Goal: Task Accomplishment & Management: Manage account settings

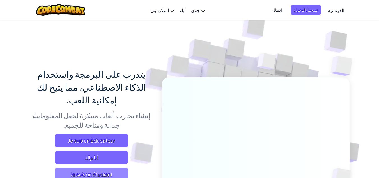
click at [99, 167] on span "Je suis un étudiant" at bounding box center [91, 173] width 73 height 13
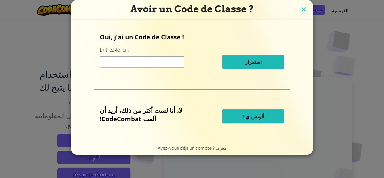
click at [302, 6] on img at bounding box center [303, 10] width 7 height 8
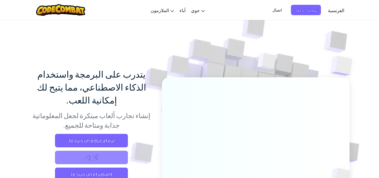
click at [80, 150] on span "أنا والد" at bounding box center [91, 156] width 73 height 13
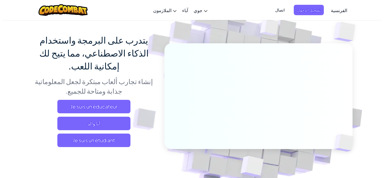
scroll to position [31, 0]
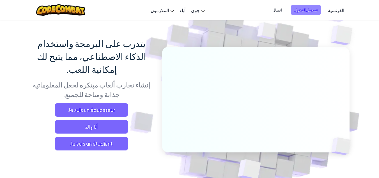
click at [317, 8] on font "تسجيل الدخول" at bounding box center [306, 9] width 23 height 5
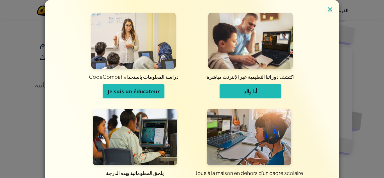
click at [327, 8] on img at bounding box center [329, 10] width 7 height 8
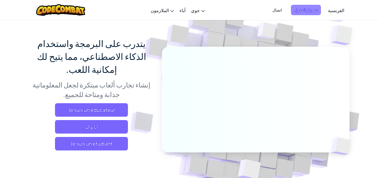
click at [313, 6] on span "تسجيل الدخول" at bounding box center [306, 10] width 30 height 10
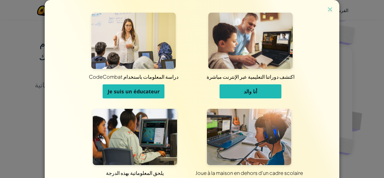
scroll to position [45, 0]
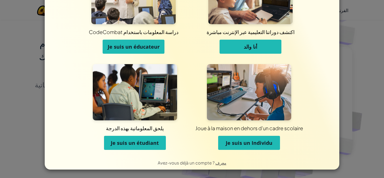
click at [134, 142] on font "Je suis un étudiant" at bounding box center [135, 142] width 48 height 7
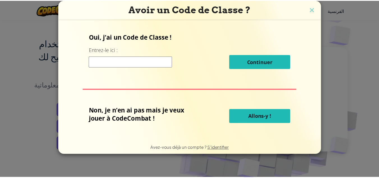
scroll to position [0, 0]
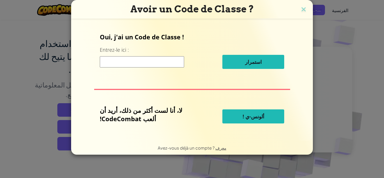
click at [312, 66] on div "Avoir un Code de Classe ? Oui, j'ai un Code de Classe ! Entrez-le ici : استمرار…" at bounding box center [192, 89] width 384 height 178
click at [300, 8] on img at bounding box center [303, 10] width 7 height 8
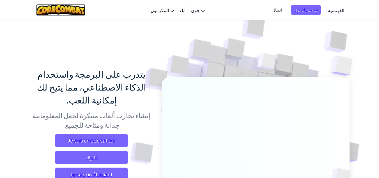
click at [72, 12] on img at bounding box center [60, 10] width 49 height 12
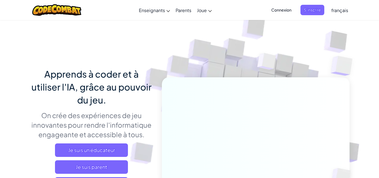
click at [284, 11] on span "Connexion" at bounding box center [281, 10] width 27 height 10
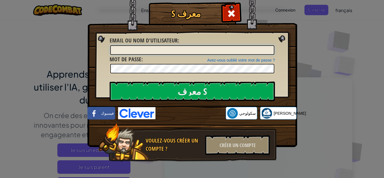
click at [162, 52] on input "Email ou nom d'utilisateur :" at bounding box center [192, 50] width 164 height 10
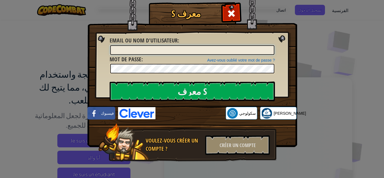
type input "v"
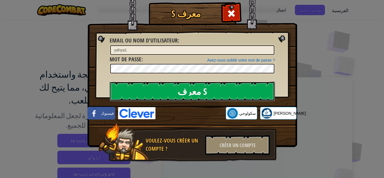
click at [169, 87] on input "معرف S" at bounding box center [192, 91] width 165 height 20
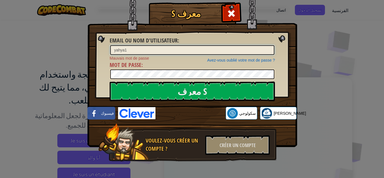
click at [139, 48] on input "yahya1" at bounding box center [192, 50] width 164 height 10
click at [121, 50] on input "yahya1" at bounding box center [192, 50] width 164 height 10
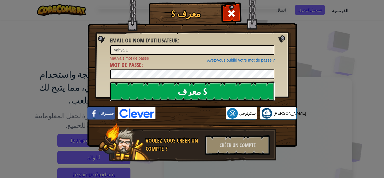
click at [170, 95] on input "معرف S" at bounding box center [192, 91] width 165 height 20
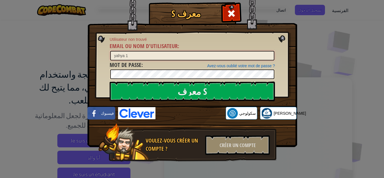
click at [124, 57] on input "yahya 1" at bounding box center [192, 56] width 164 height 10
type input "yahia jbeli1"
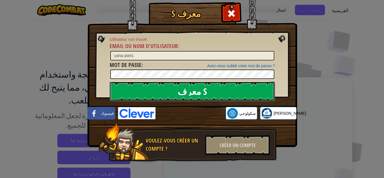
click at [154, 84] on input "معرف S" at bounding box center [192, 91] width 165 height 20
